Goal: Information Seeking & Learning: Learn about a topic

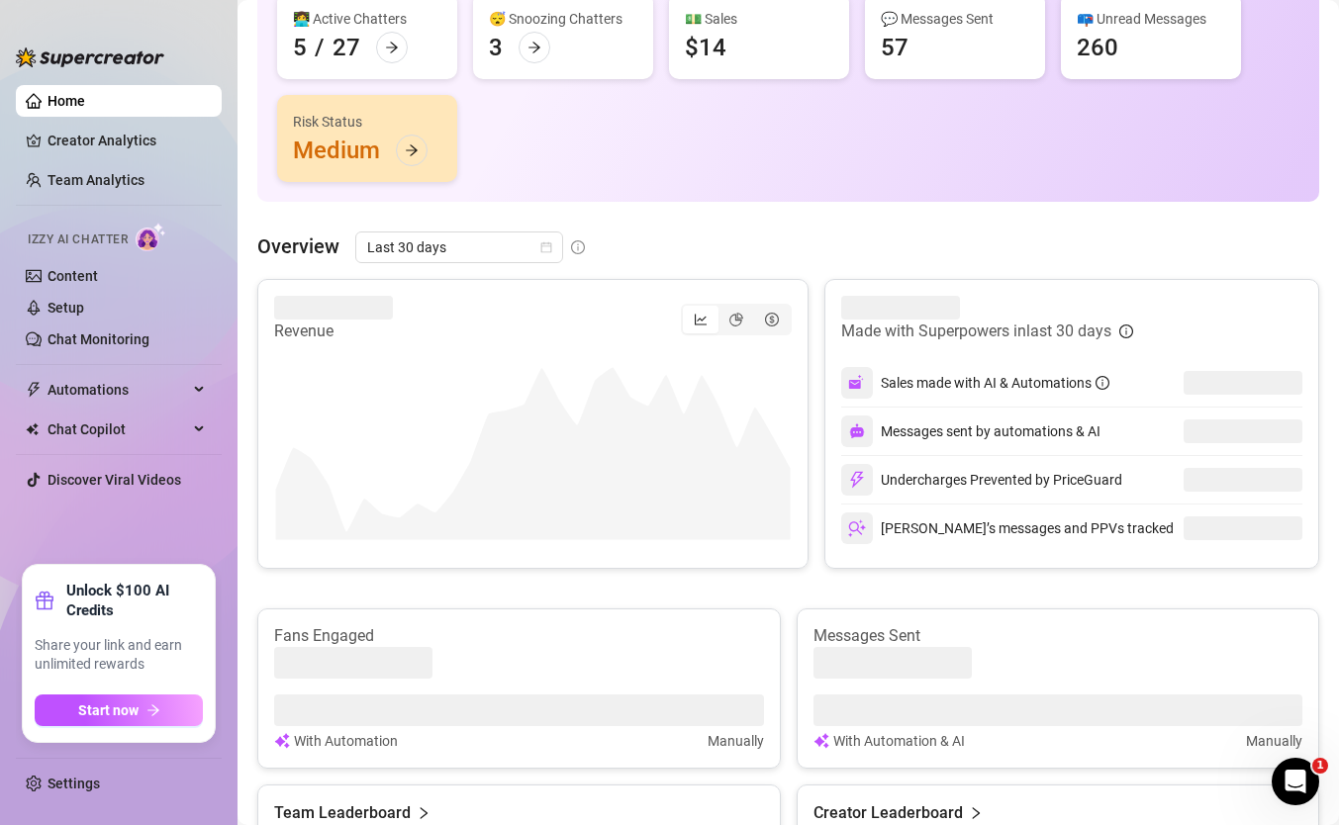
scroll to position [225, 0]
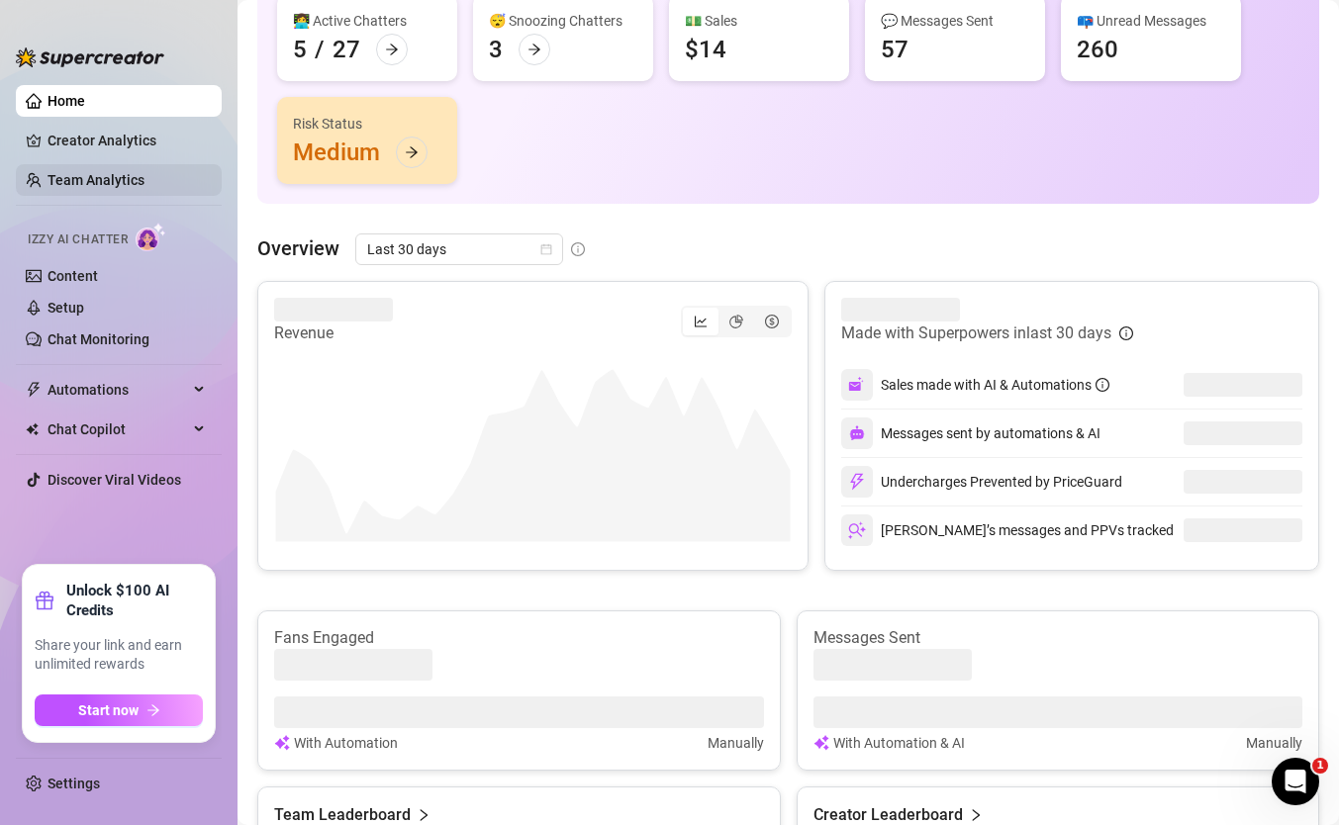
click at [145, 173] on link "Team Analytics" at bounding box center [96, 180] width 97 height 16
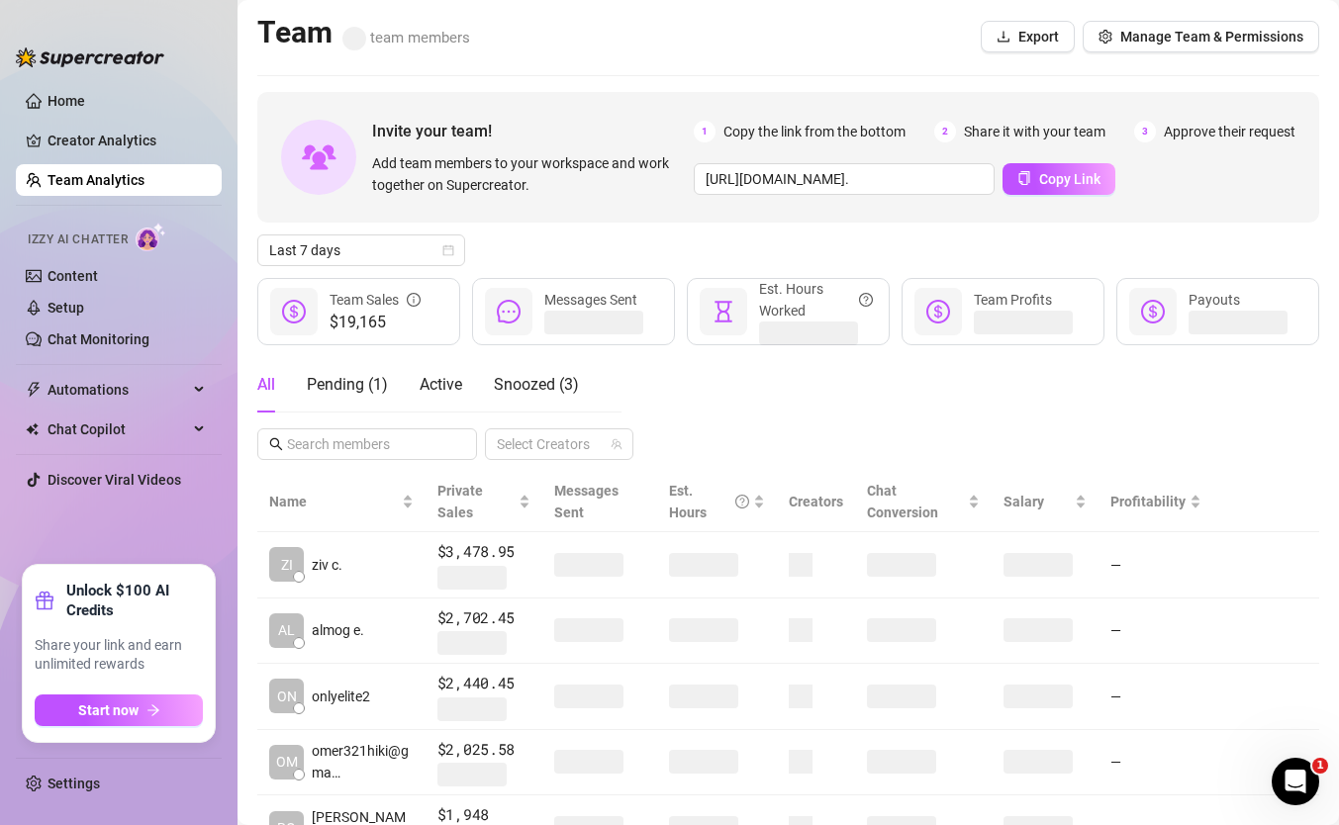
click at [362, 226] on div "Invite your team! Add team members to your workspace and work together on Super…" at bounding box center [788, 669] width 1062 height 1155
click at [362, 232] on div "Invite your team! Add team members to your workspace and work together on Super…" at bounding box center [788, 669] width 1062 height 1155
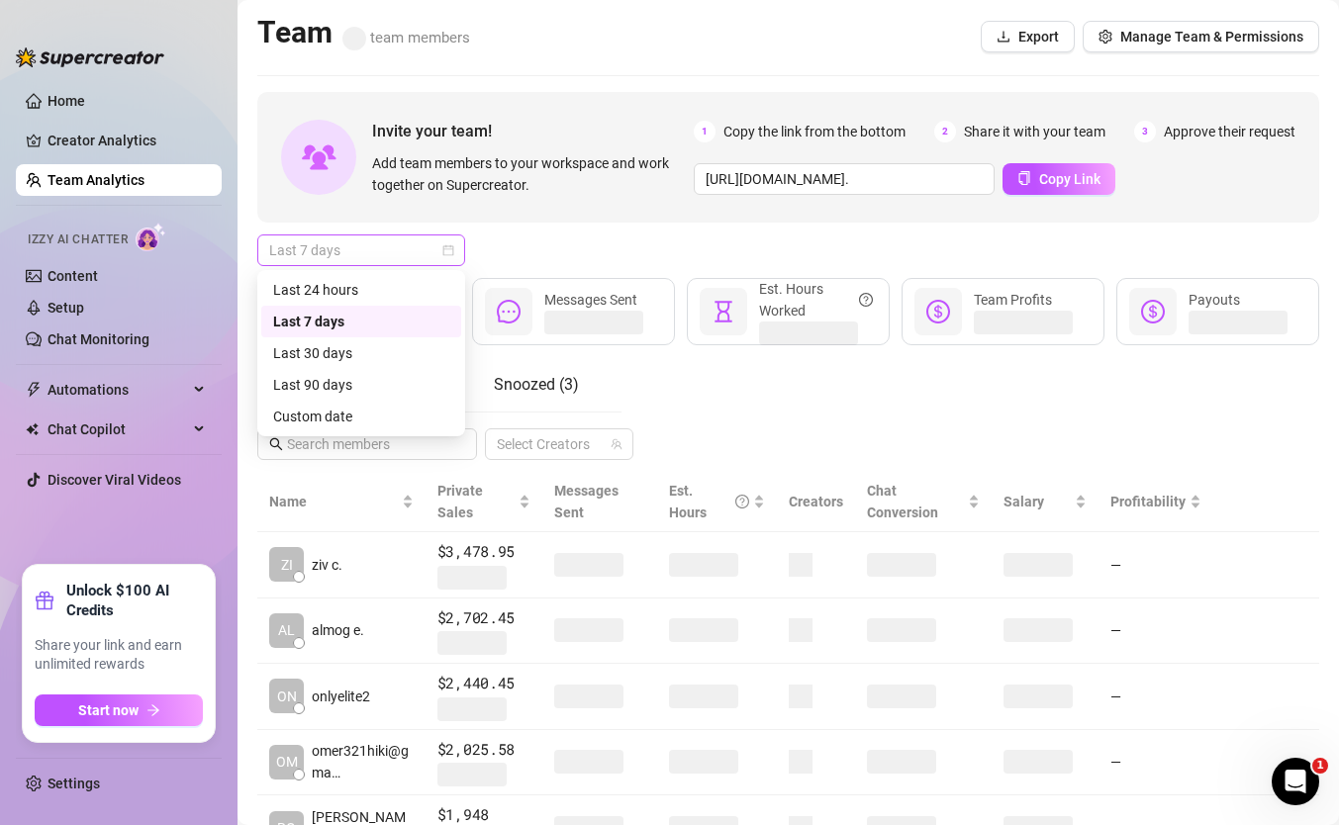
click at [362, 236] on span "Last 7 days" at bounding box center [361, 251] width 184 height 30
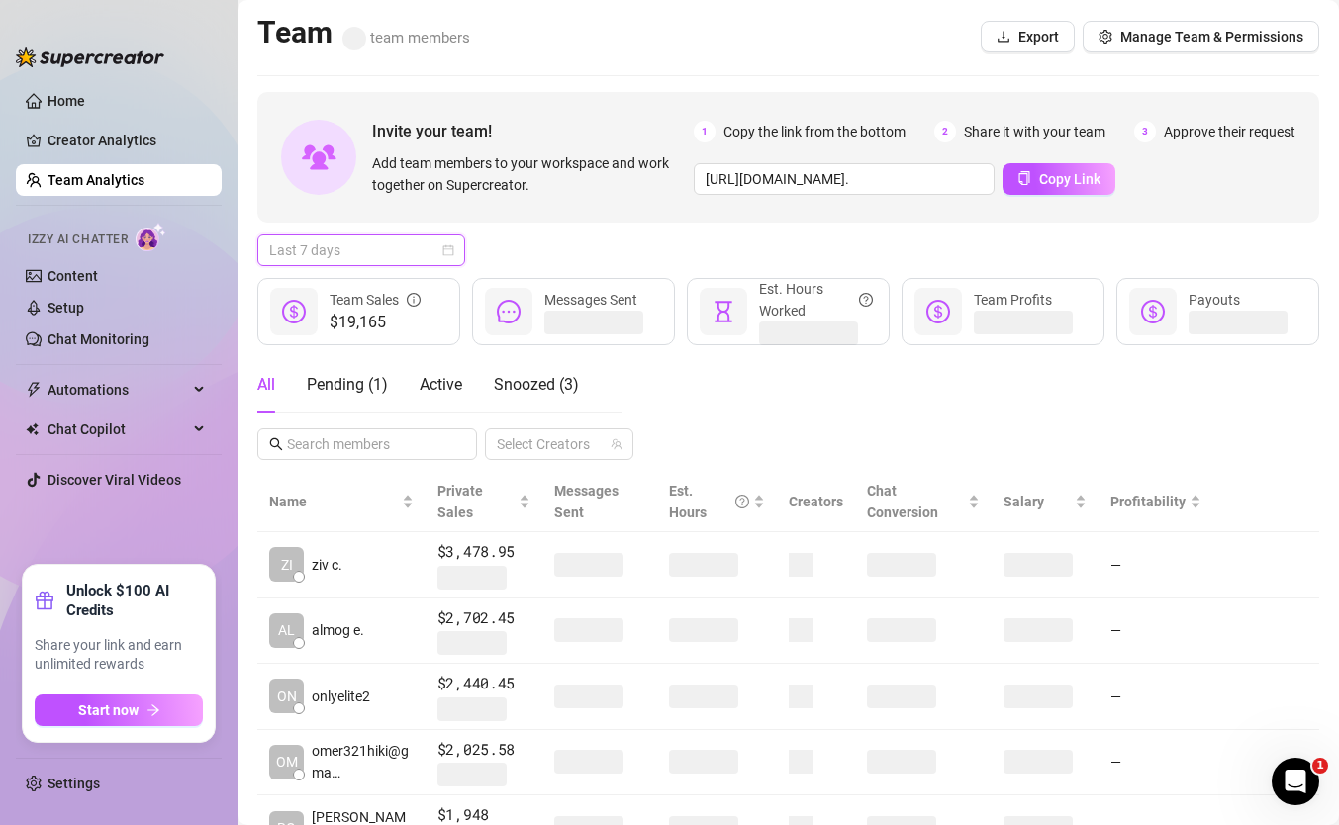
click at [362, 236] on span "Last 7 days" at bounding box center [361, 251] width 184 height 30
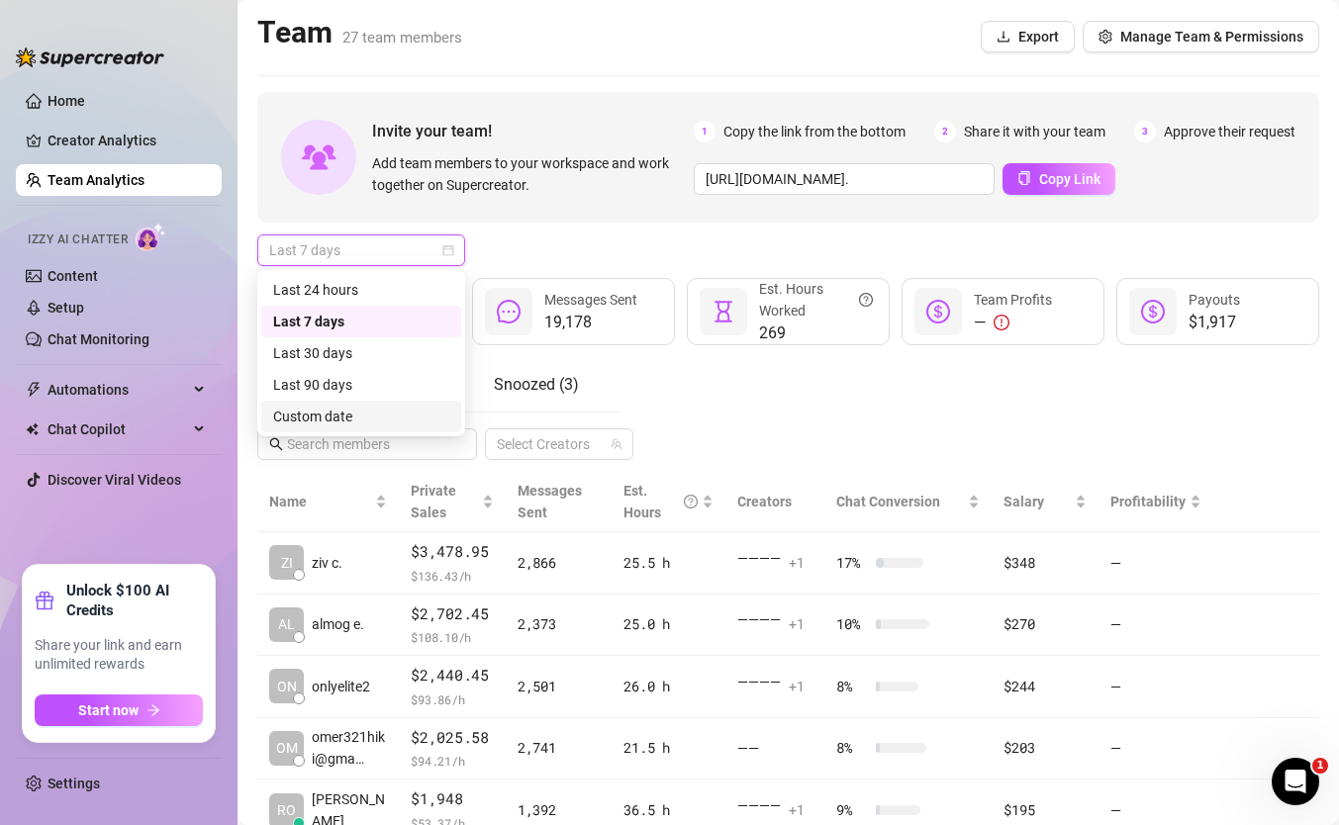
click at [341, 403] on div "Custom date" at bounding box center [361, 417] width 200 height 32
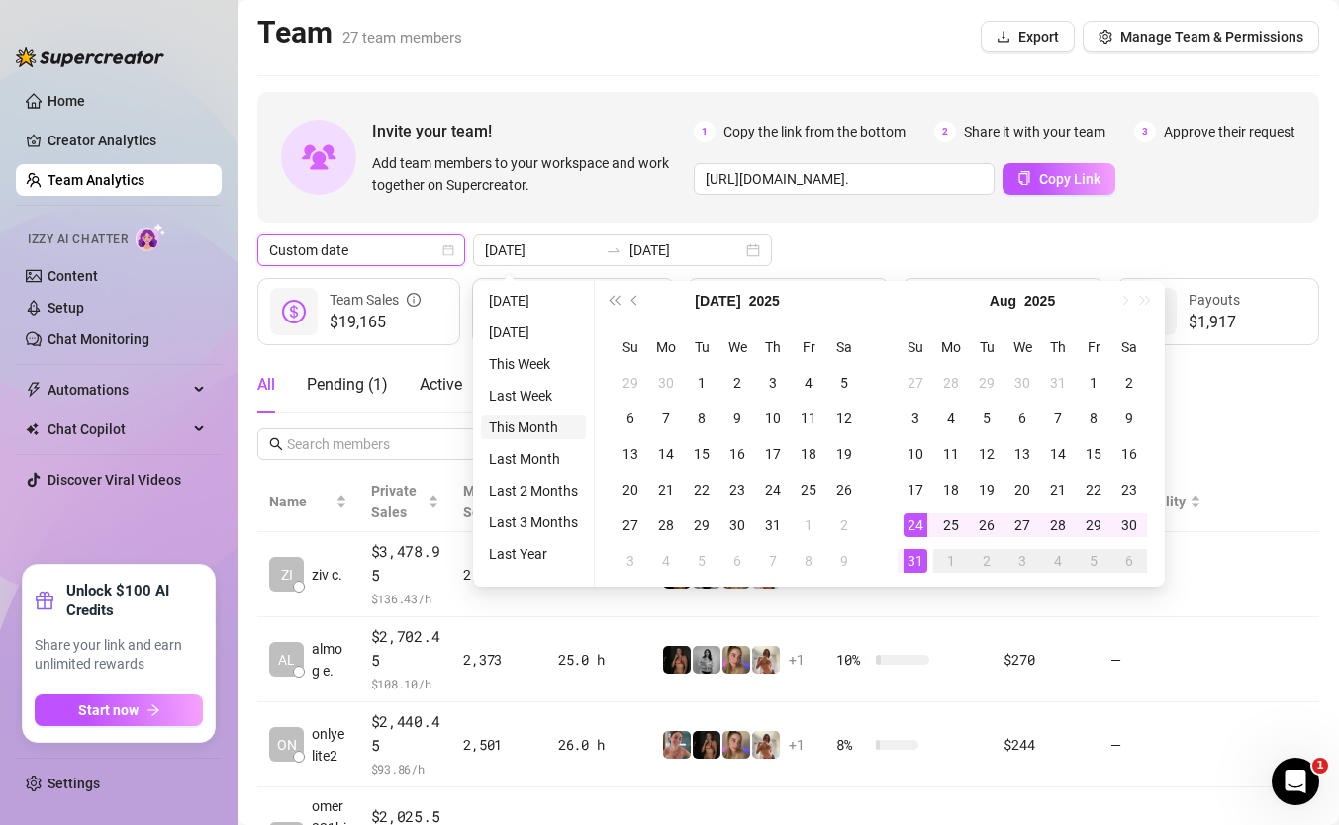
type input "[DATE]"
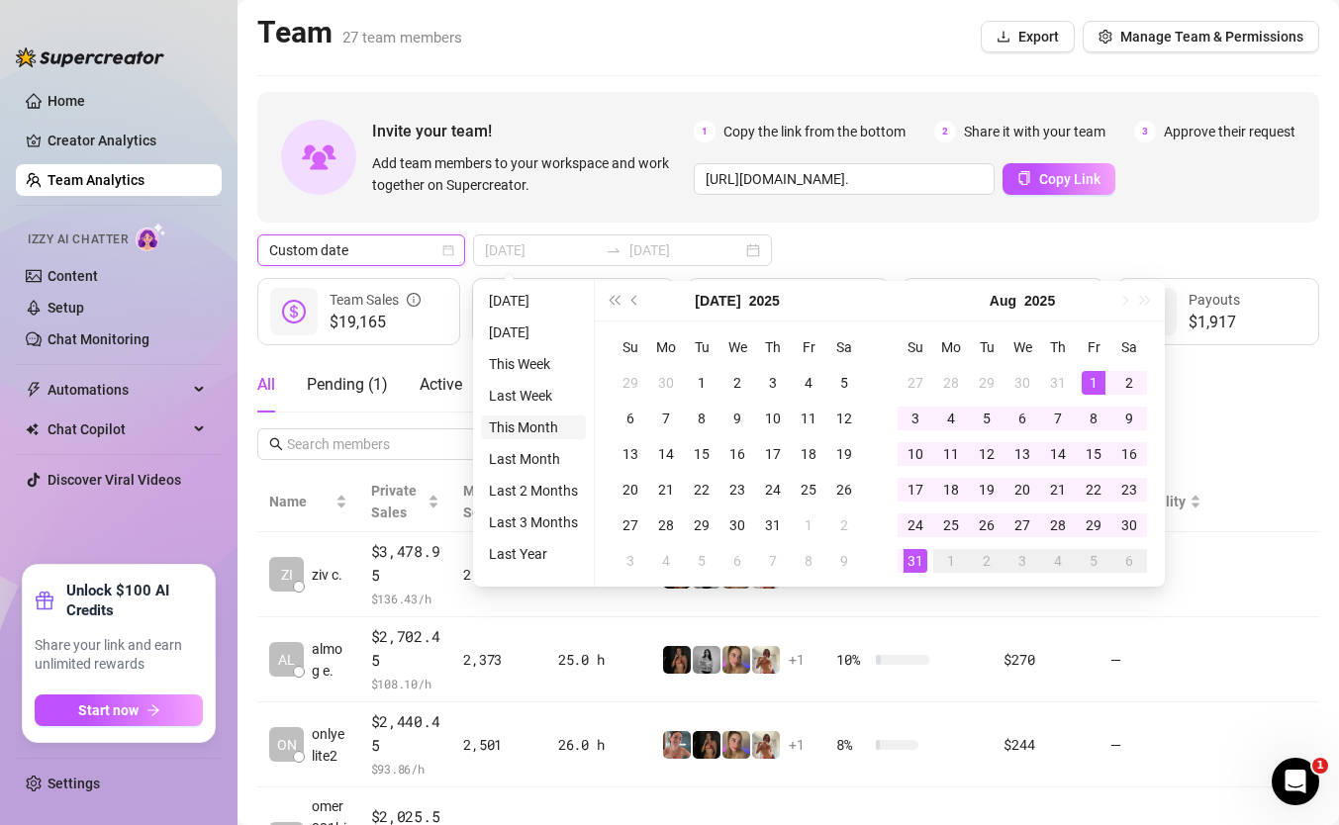
click at [513, 427] on li "This Month" at bounding box center [533, 428] width 105 height 24
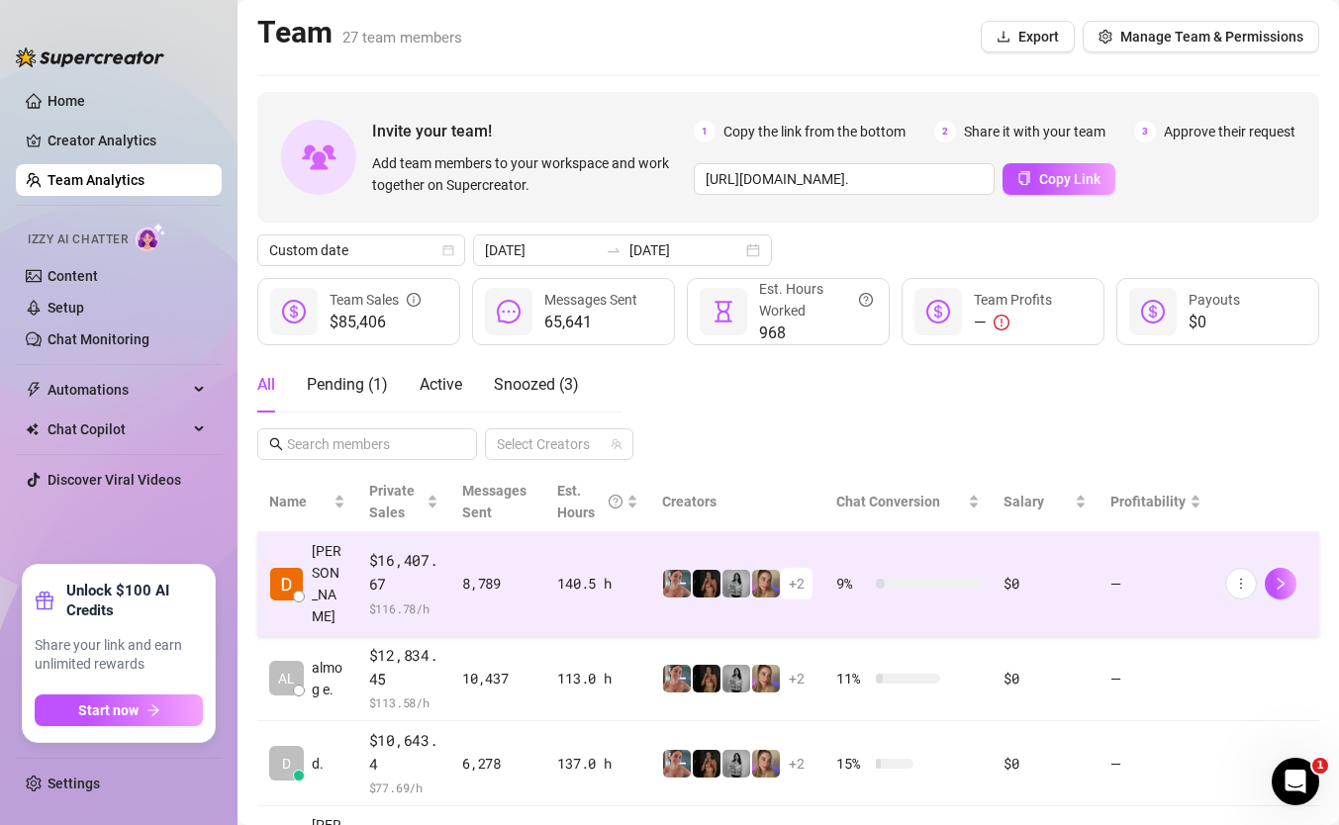
click at [495, 573] on div "8,789" at bounding box center [497, 584] width 71 height 22
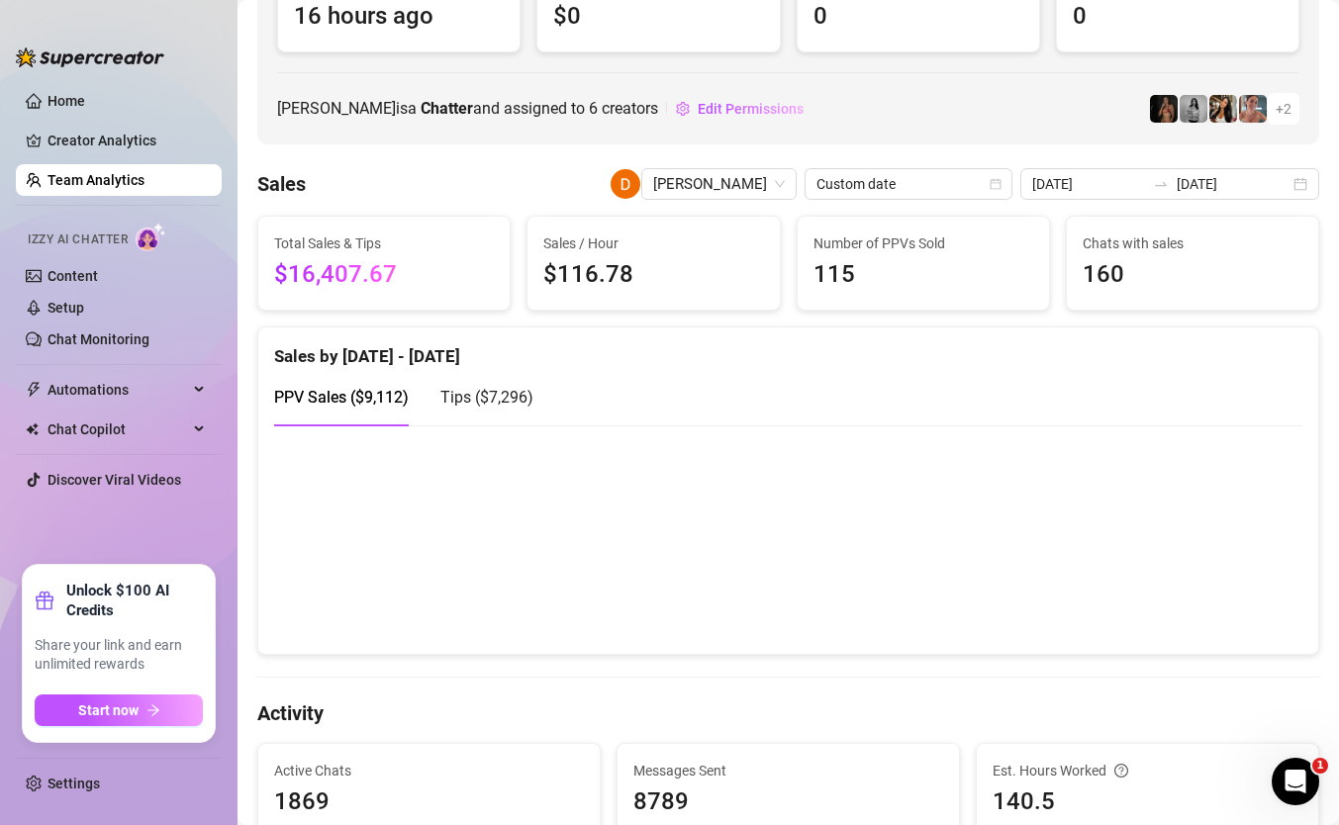
scroll to position [142, 0]
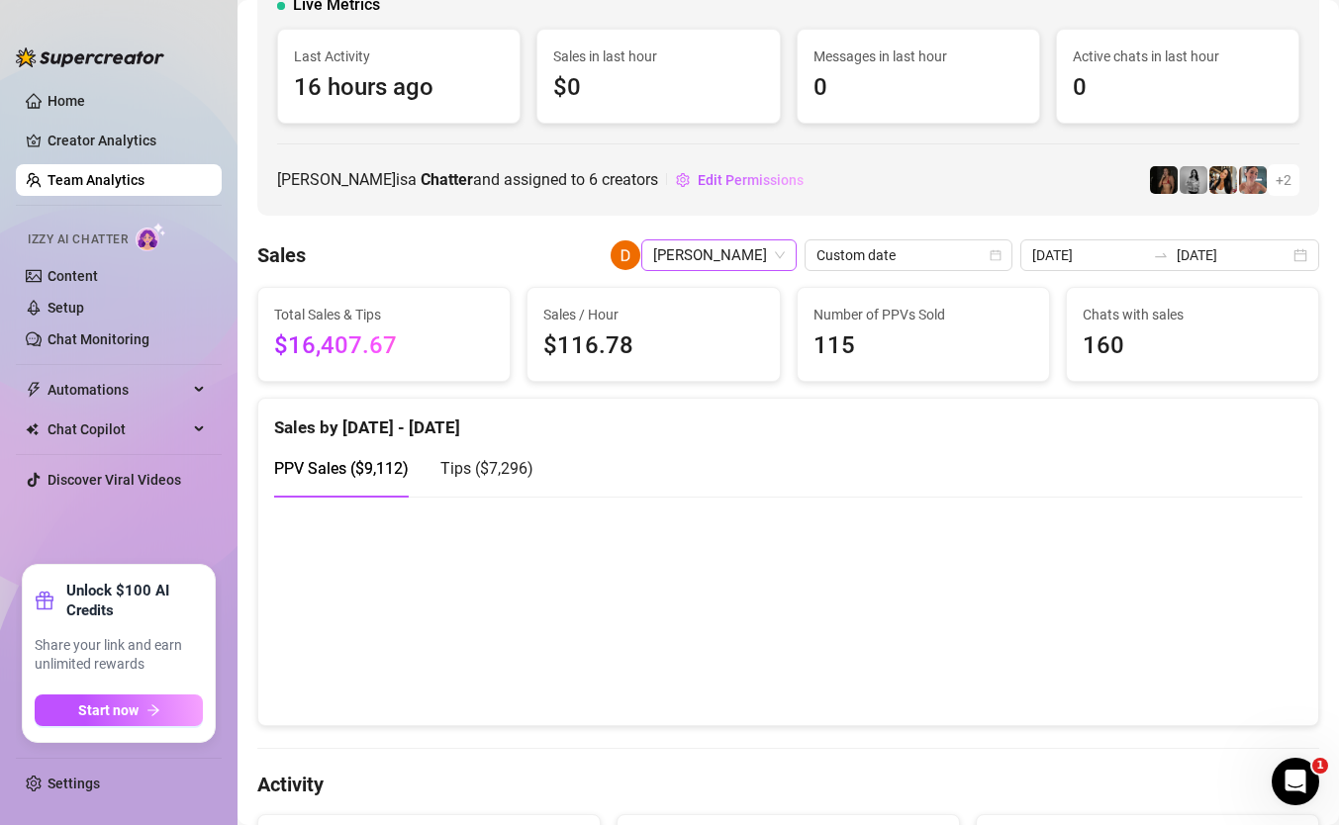
click at [775, 254] on span "[PERSON_NAME]" at bounding box center [719, 256] width 132 height 30
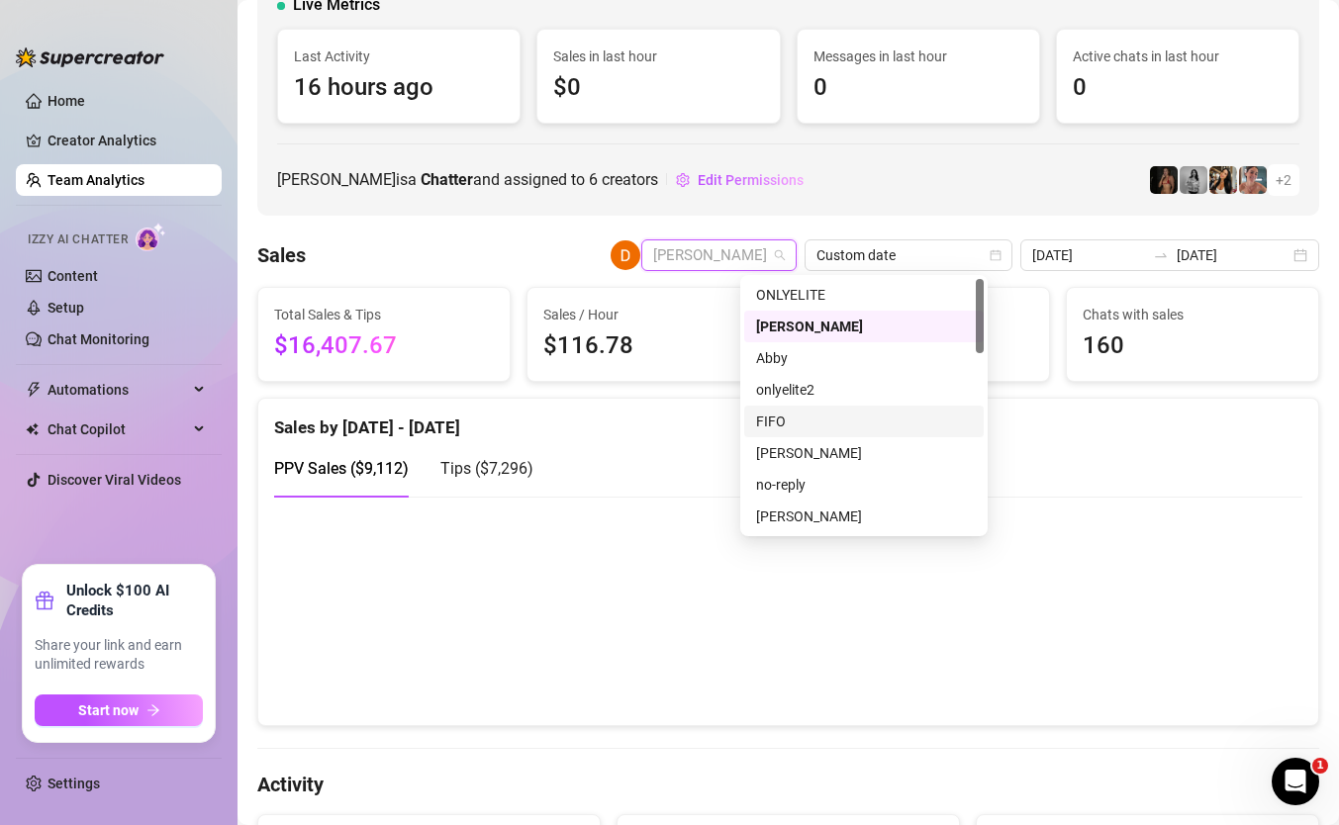
click at [805, 416] on div "FIFO" at bounding box center [864, 422] width 216 height 22
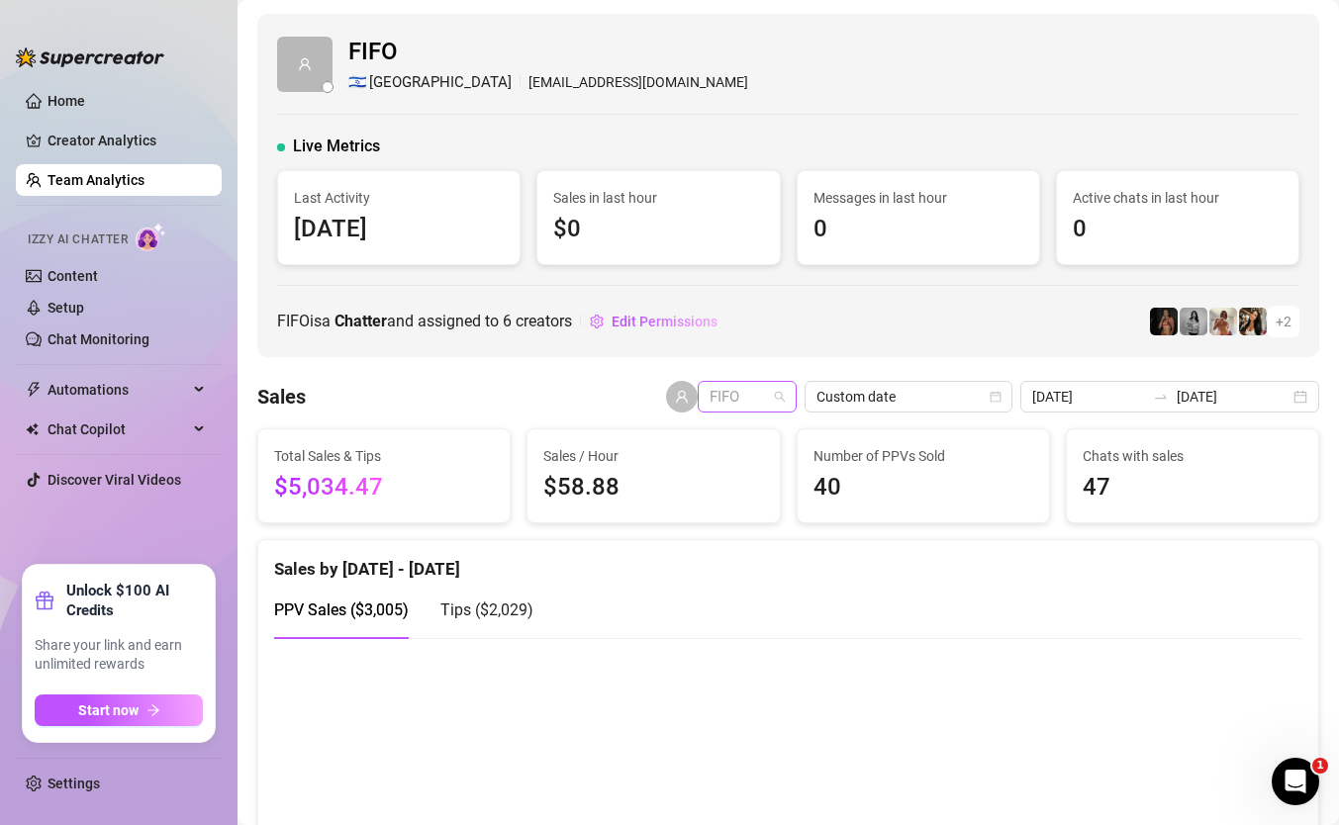
click at [748, 405] on div "FIFO" at bounding box center [747, 397] width 99 height 32
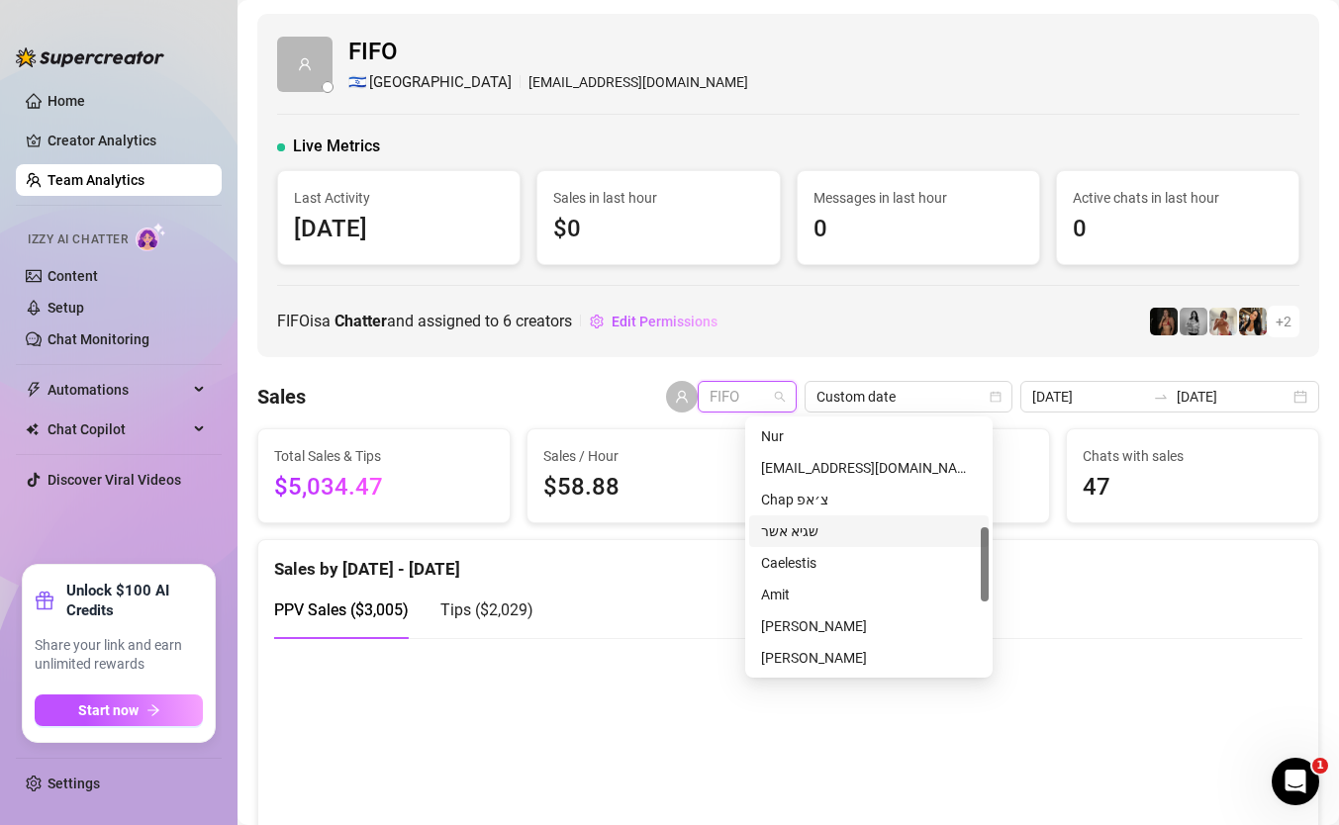
scroll to position [358, 0]
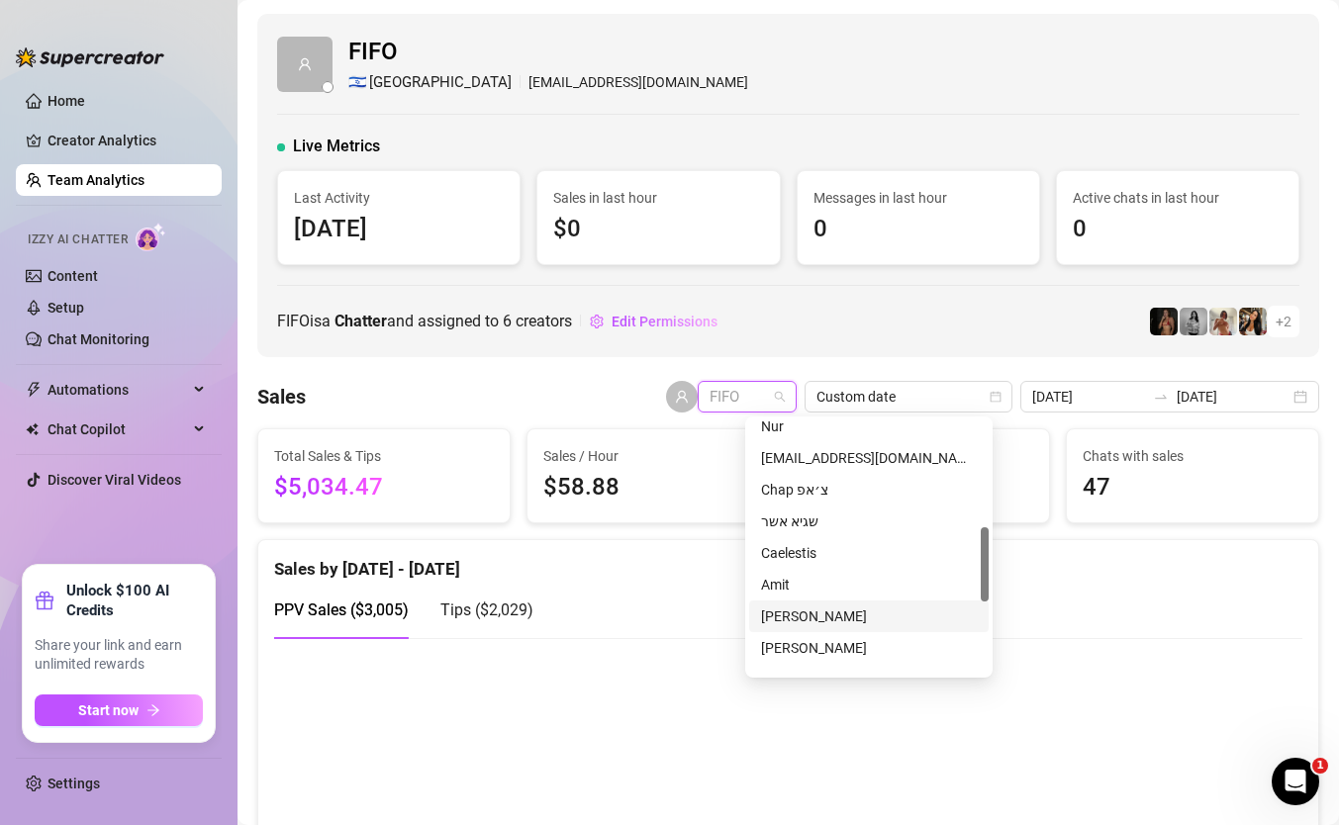
click at [823, 614] on div "[PERSON_NAME]" at bounding box center [869, 617] width 216 height 22
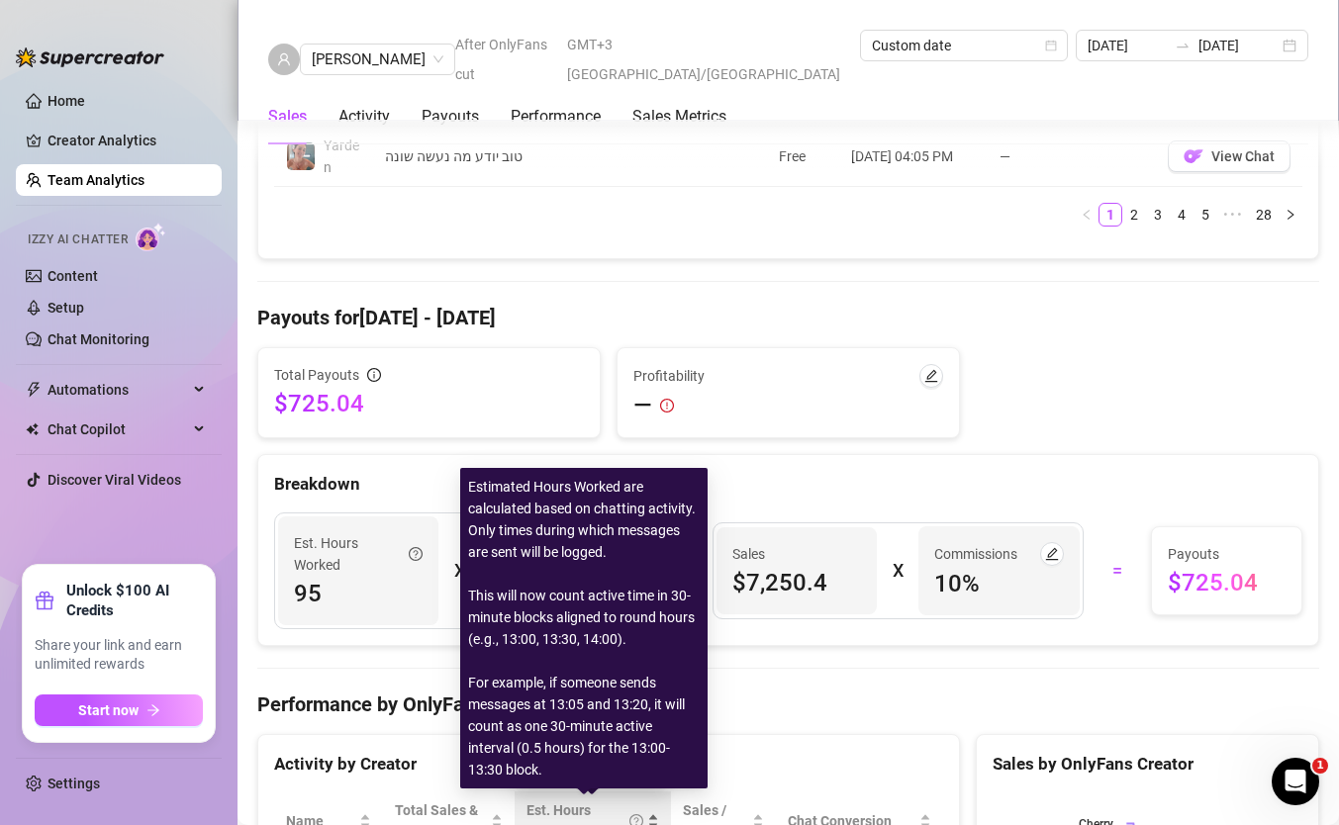
scroll to position [2017, 0]
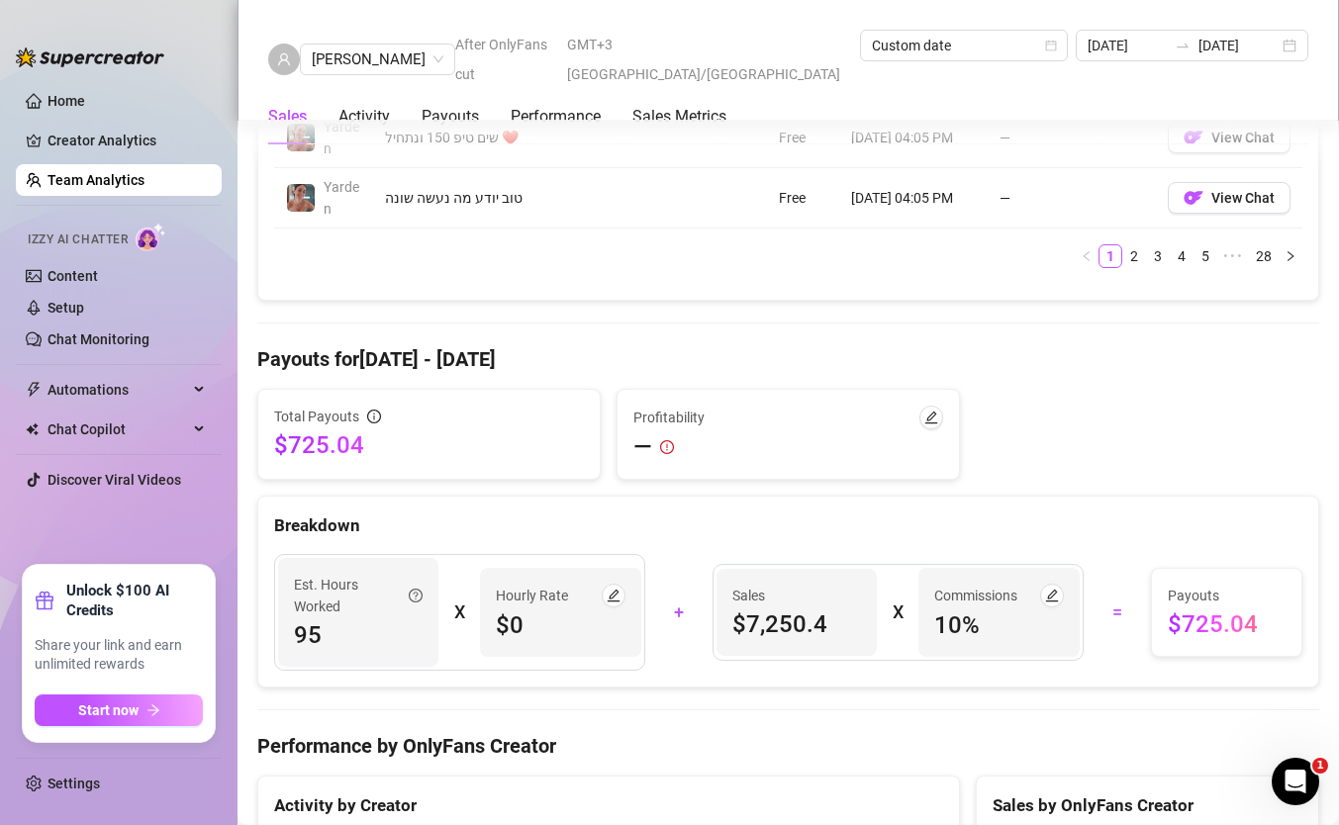
click at [183, 198] on ul "Home Creator Analytics Team Analytics Izzy AI Chatter Content Setup Chat Monito…" at bounding box center [119, 317] width 206 height 480
click at [145, 183] on link "Team Analytics" at bounding box center [96, 180] width 97 height 16
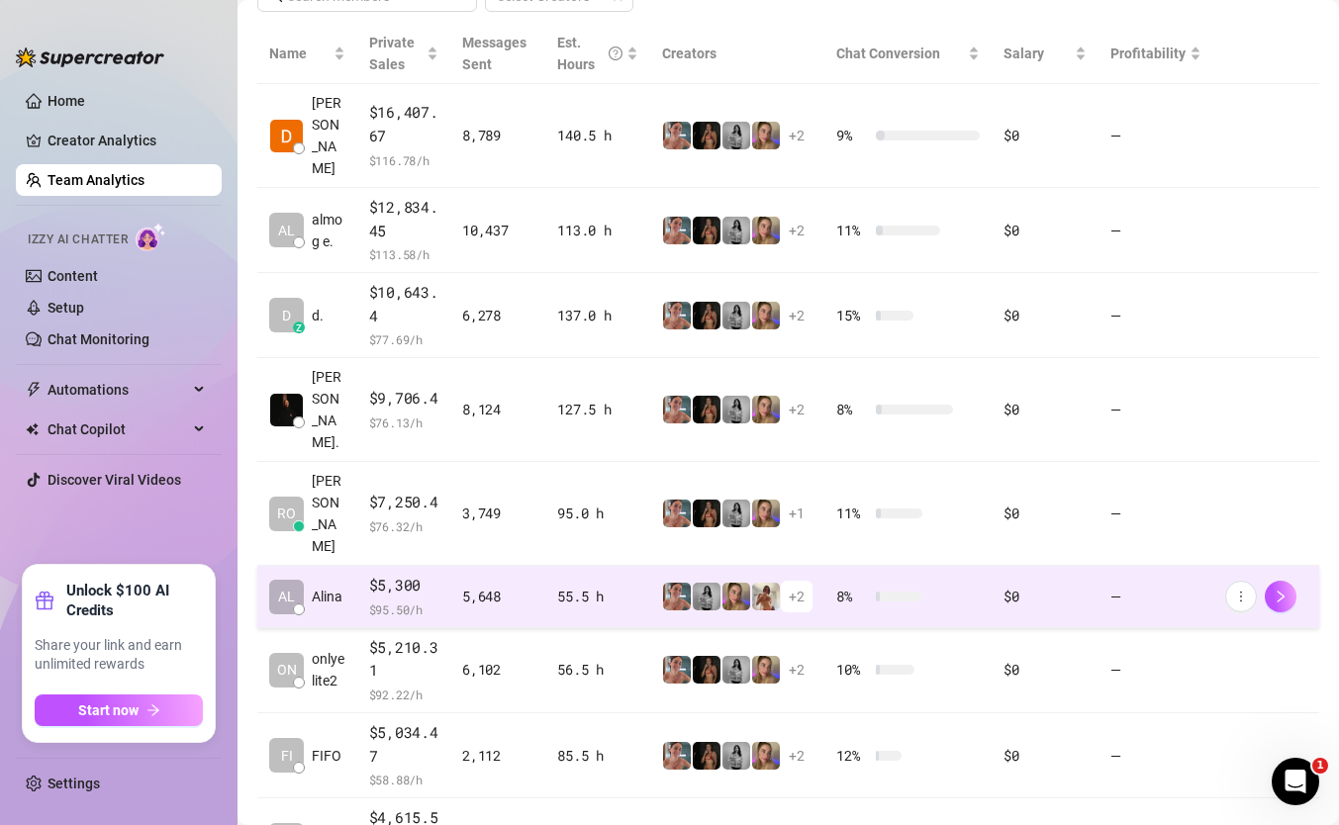
scroll to position [459, 0]
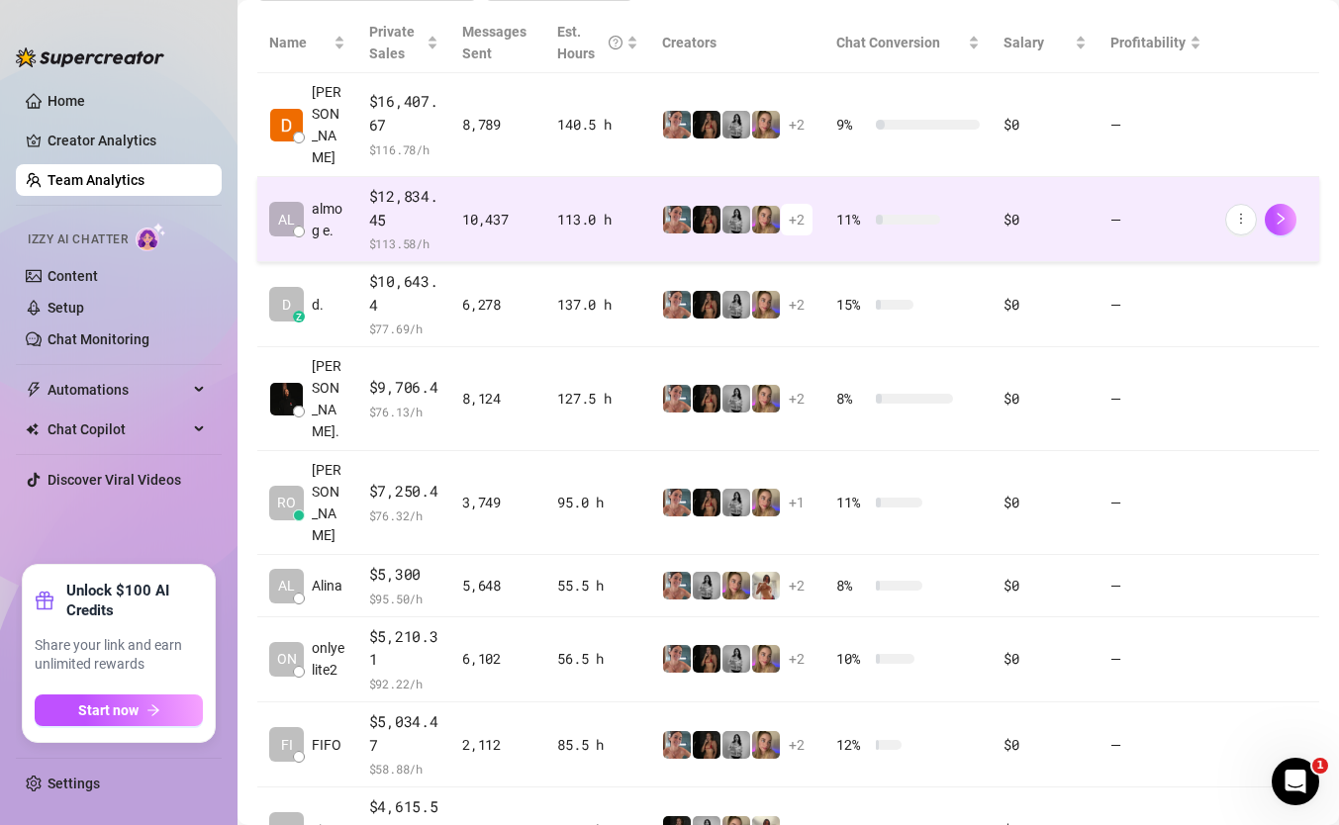
click at [492, 209] on div "10,437" at bounding box center [497, 220] width 71 height 22
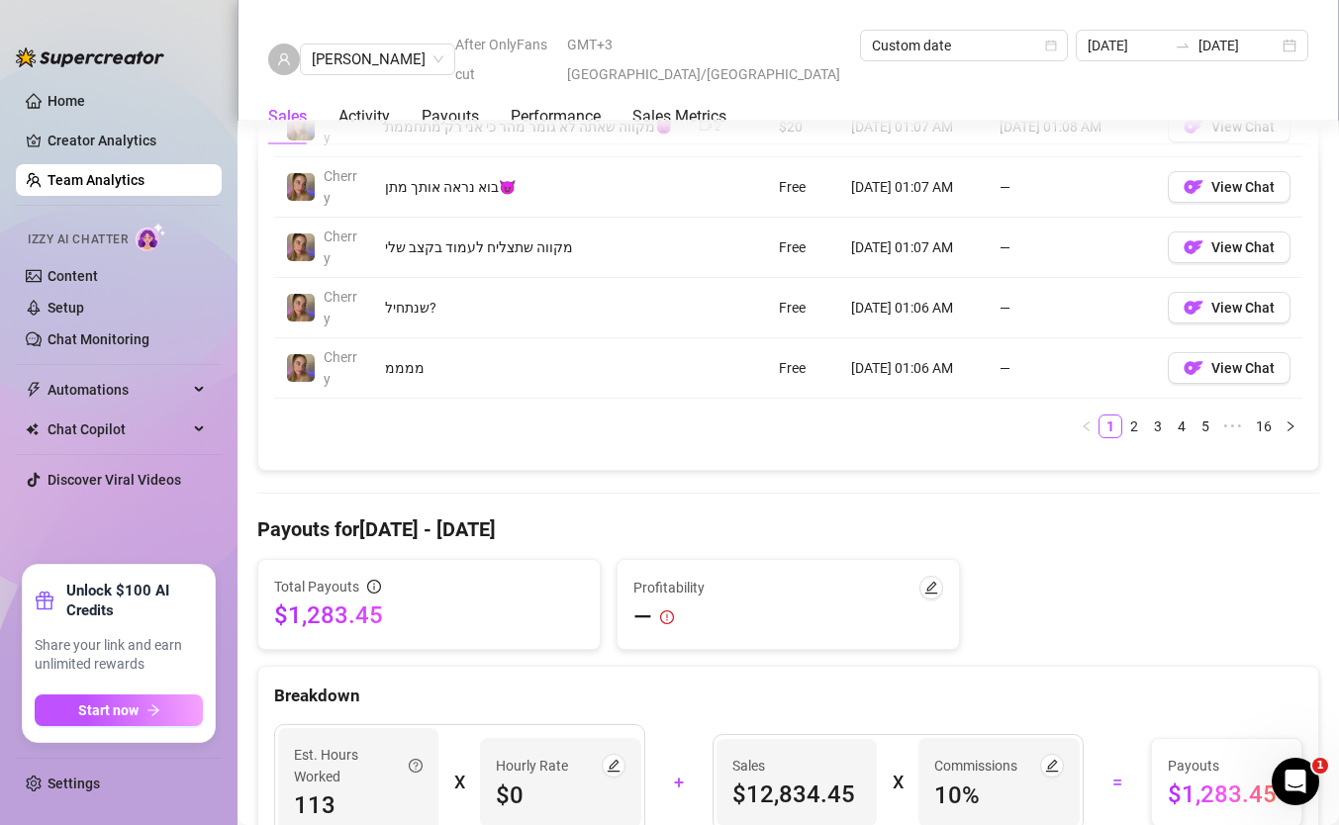
scroll to position [1524, 0]
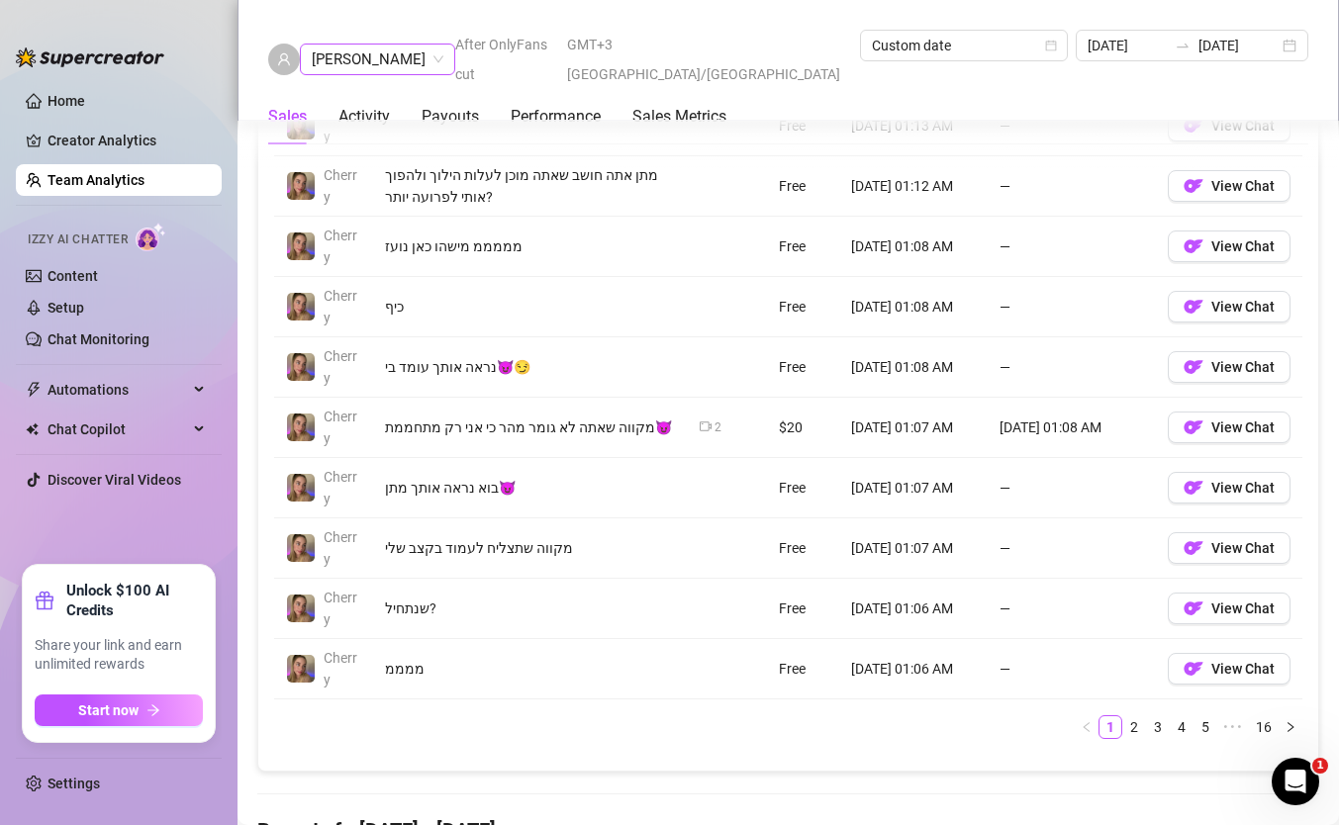
click at [381, 48] on span "[PERSON_NAME]" at bounding box center [378, 60] width 132 height 30
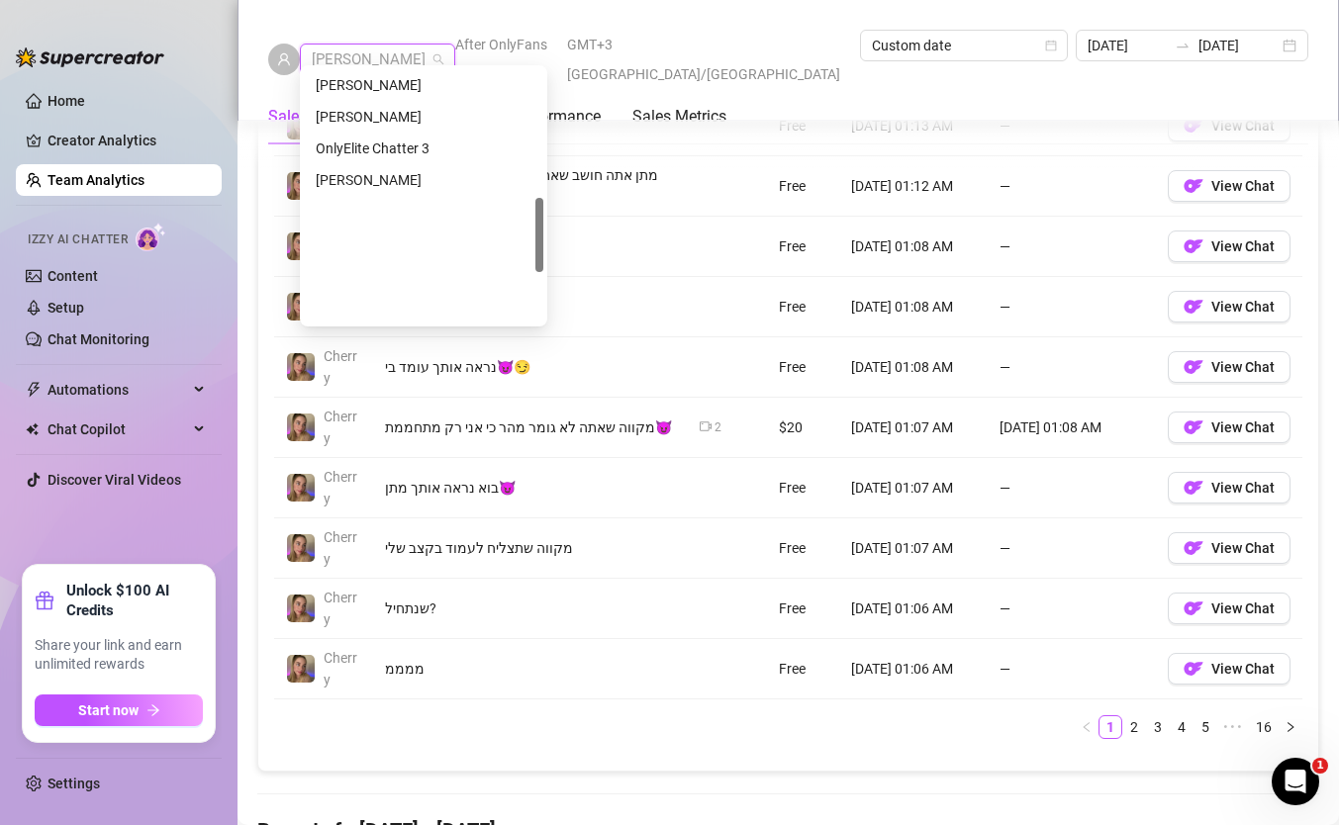
scroll to position [0, 0]
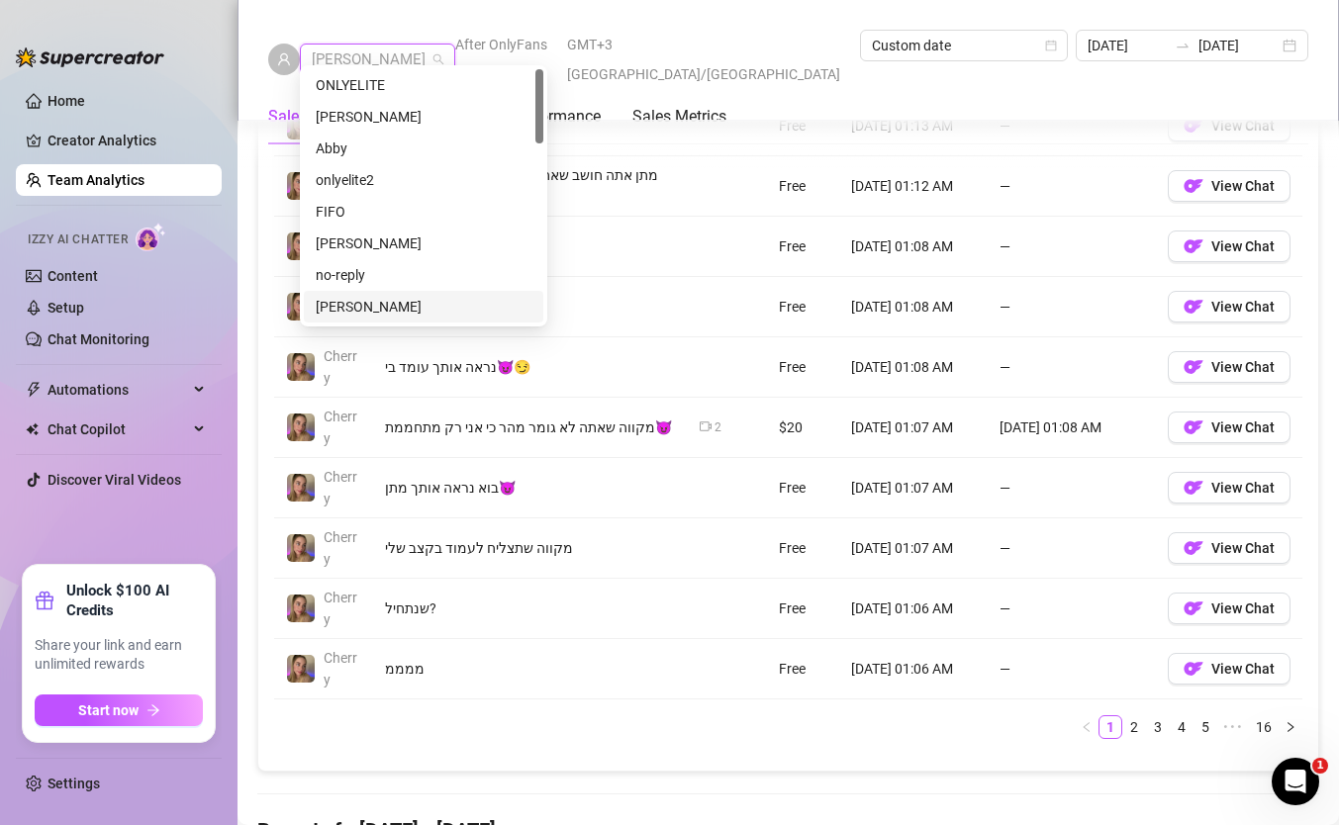
click at [424, 292] on div "[PERSON_NAME]" at bounding box center [424, 307] width 240 height 32
